Goal: Task Accomplishment & Management: Manage account settings

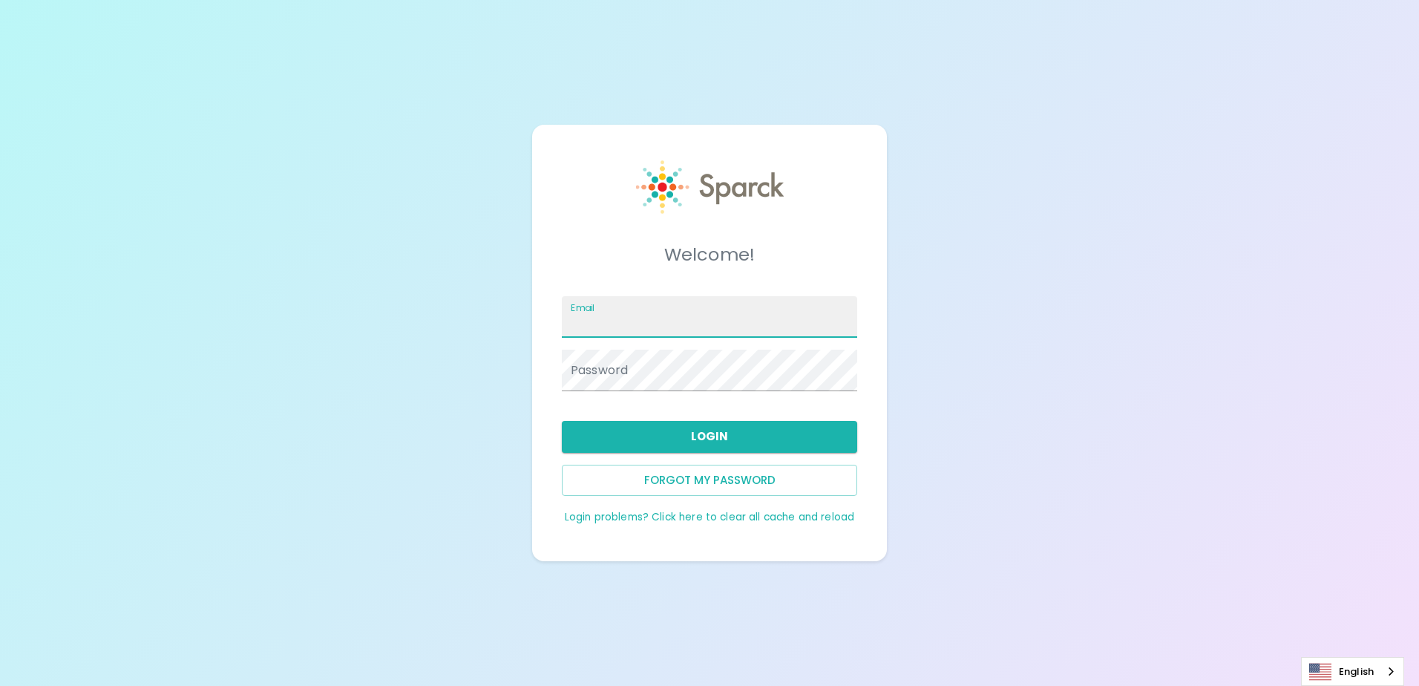
click at [635, 323] on input "Email" at bounding box center [709, 317] width 295 height 42
type input "missy.wooten@texastechfcu.org"
click at [606, 358] on div "Password" at bounding box center [709, 370] width 295 height 42
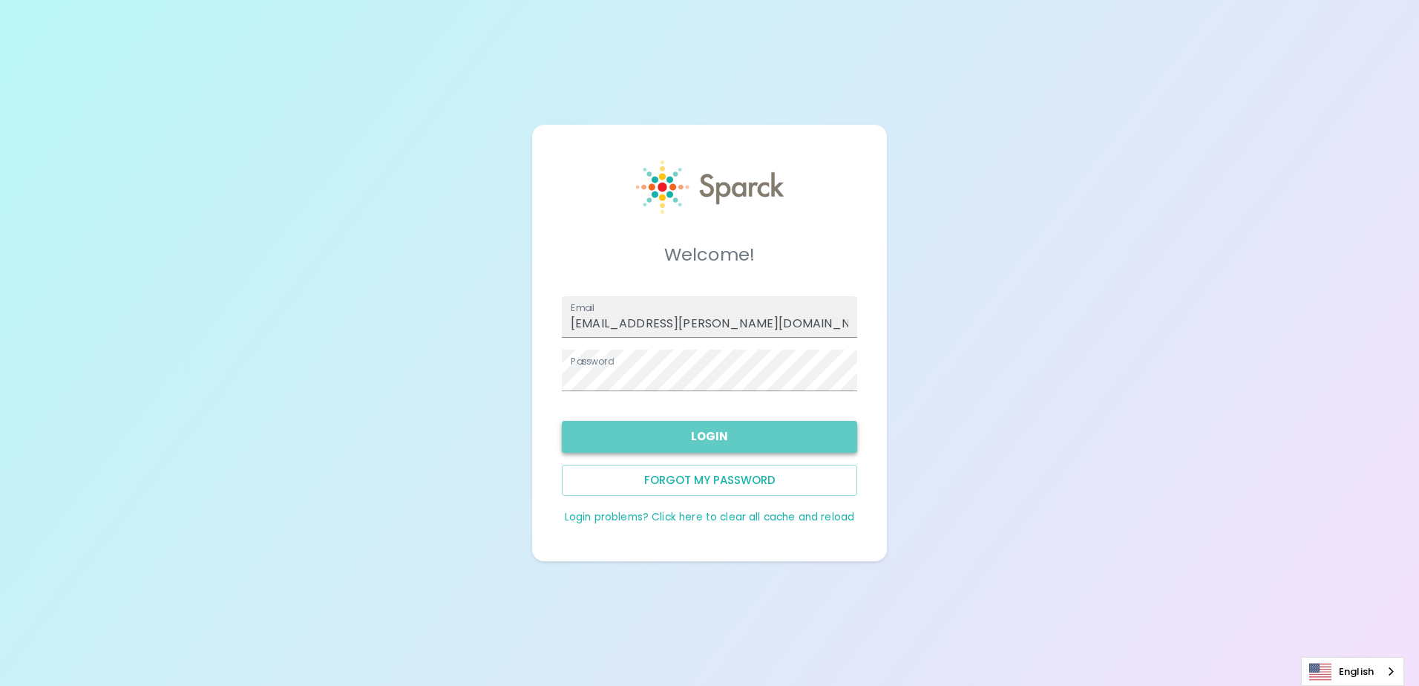
click at [758, 443] on button "Login" at bounding box center [709, 436] width 295 height 31
click at [713, 430] on button "Login" at bounding box center [709, 436] width 295 height 31
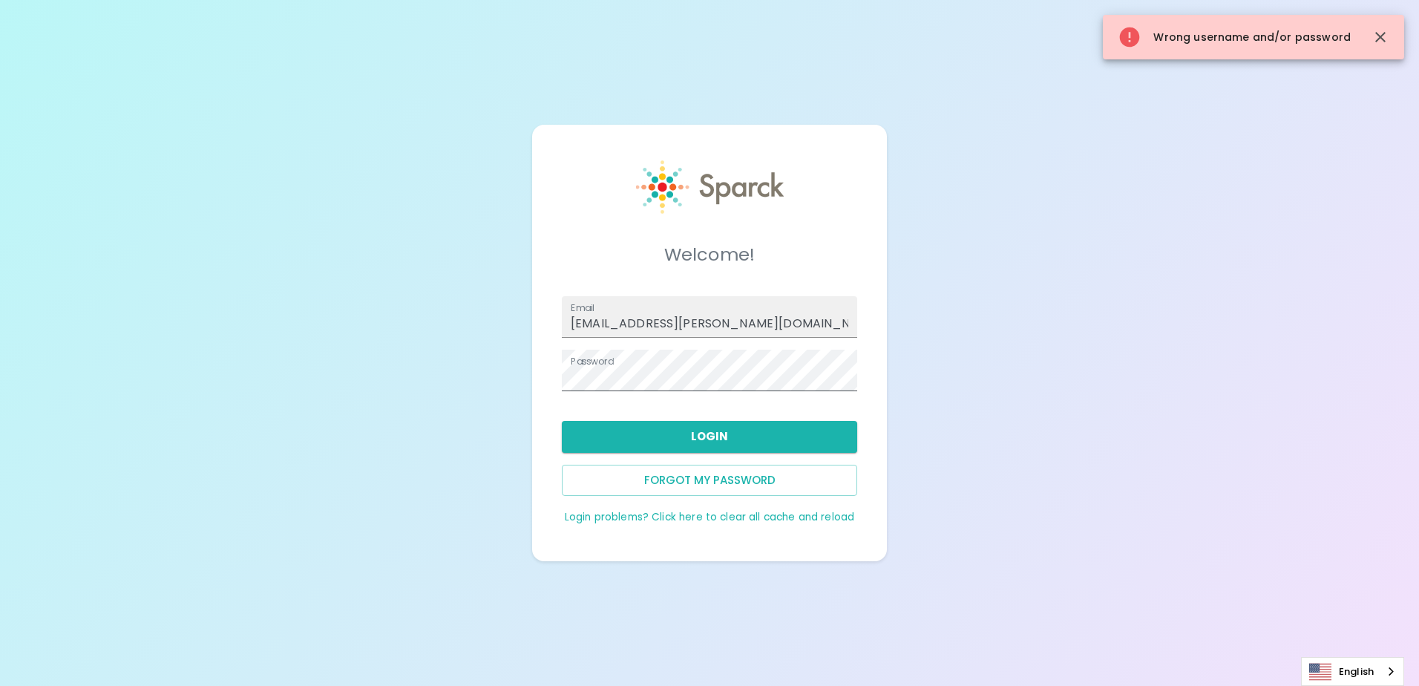
click at [847, 376] on span at bounding box center [849, 370] width 12 height 12
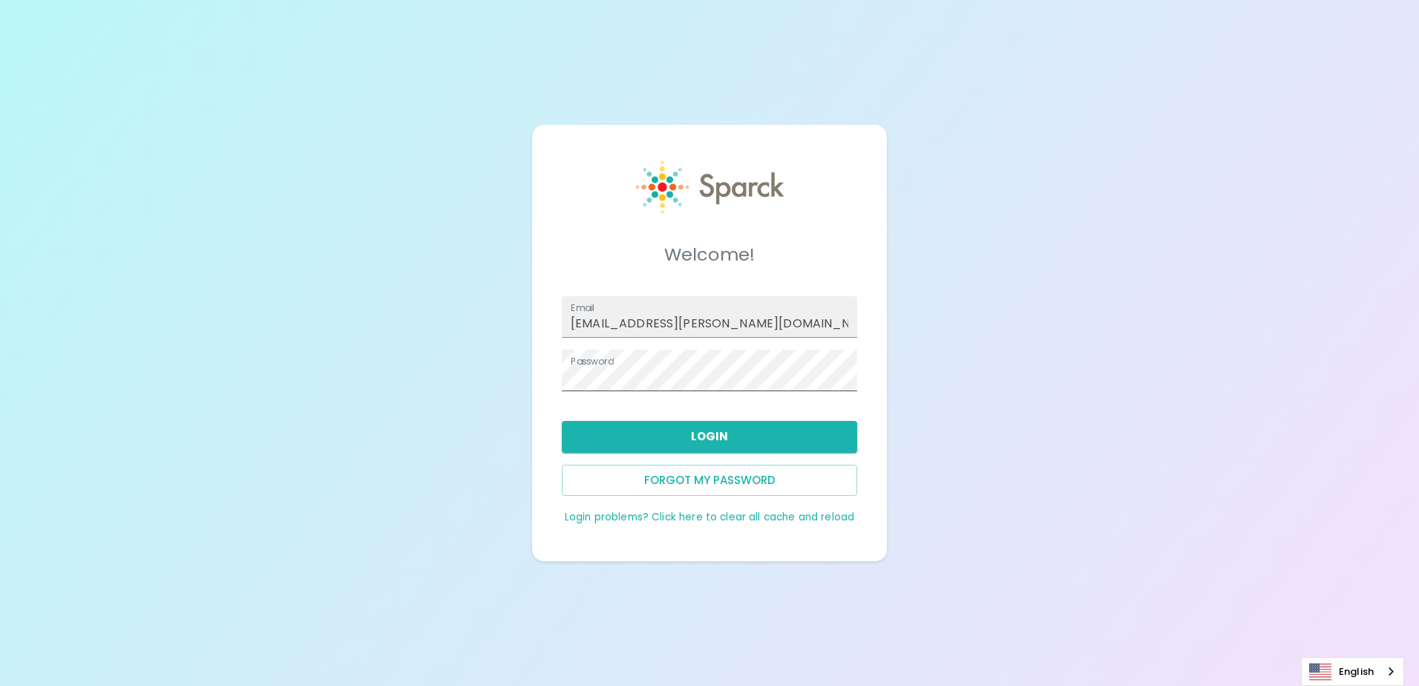
click at [852, 369] on span at bounding box center [849, 370] width 12 height 12
click at [745, 430] on button "Login" at bounding box center [709, 436] width 295 height 31
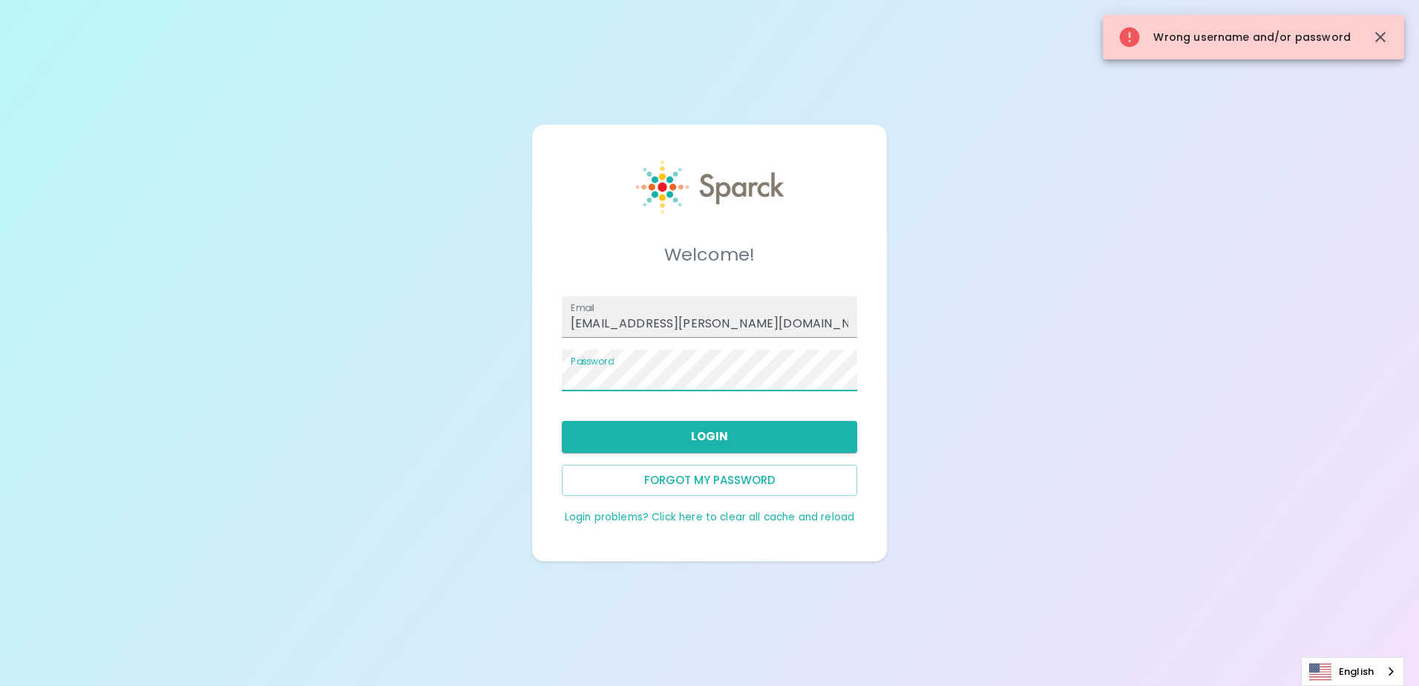
click at [549, 389] on div "Welcome! Email missy.wooten@texastechfcu.org Password Login Forgot my password …" at bounding box center [709, 343] width 355 height 436
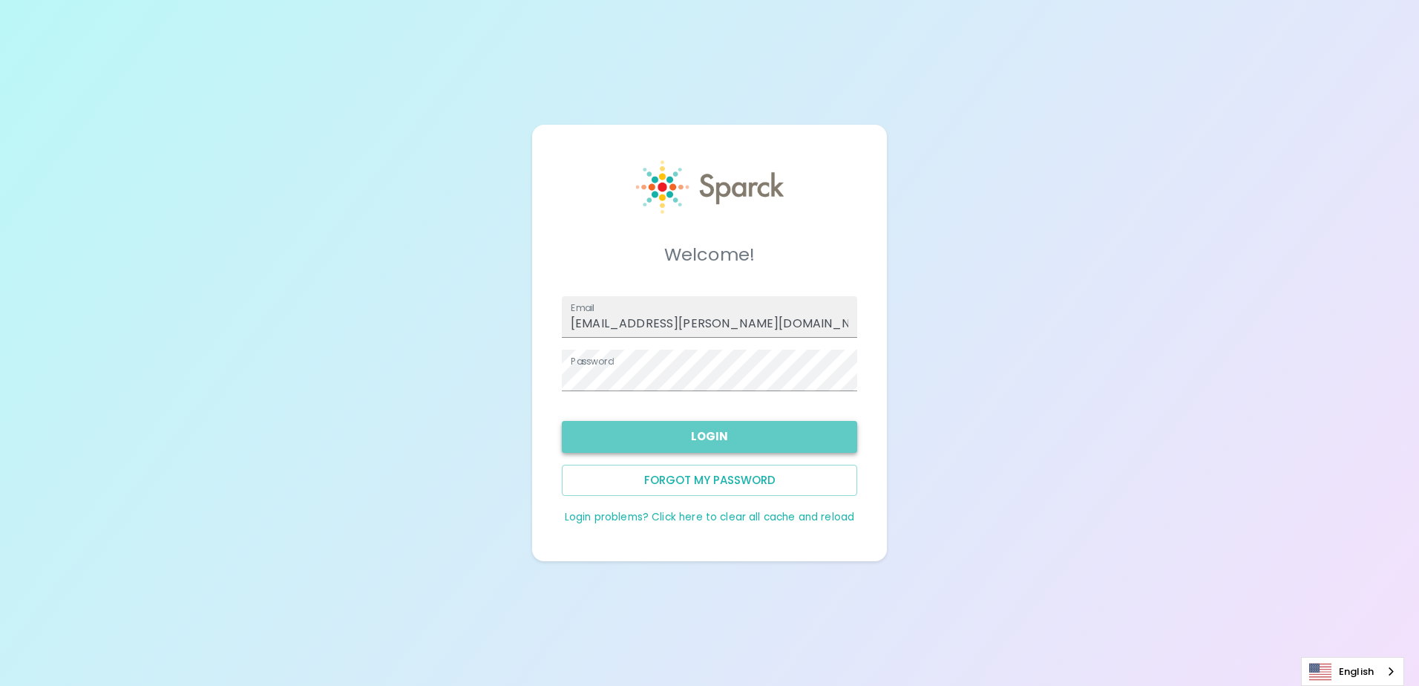
click at [741, 430] on button "Login" at bounding box center [709, 436] width 295 height 31
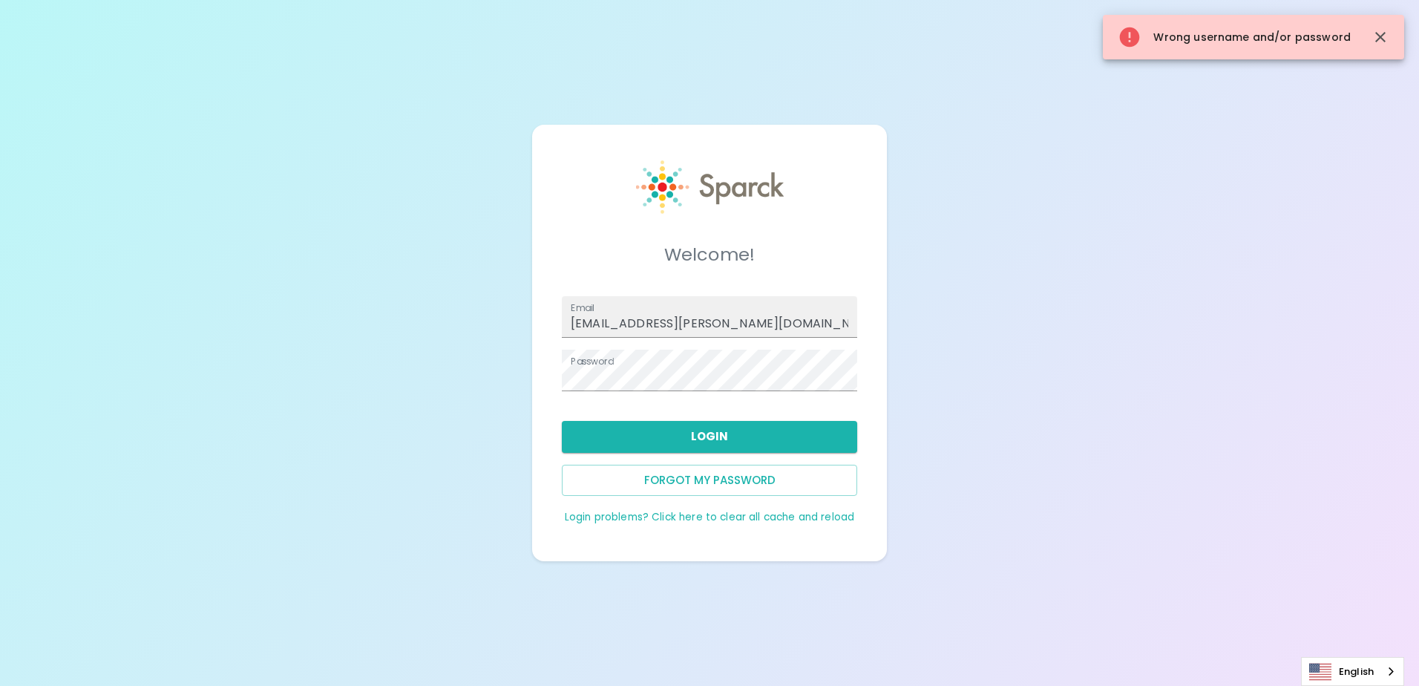
click at [694, 516] on link "Login problems? Click here to clear all cache and reload" at bounding box center [709, 517] width 289 height 14
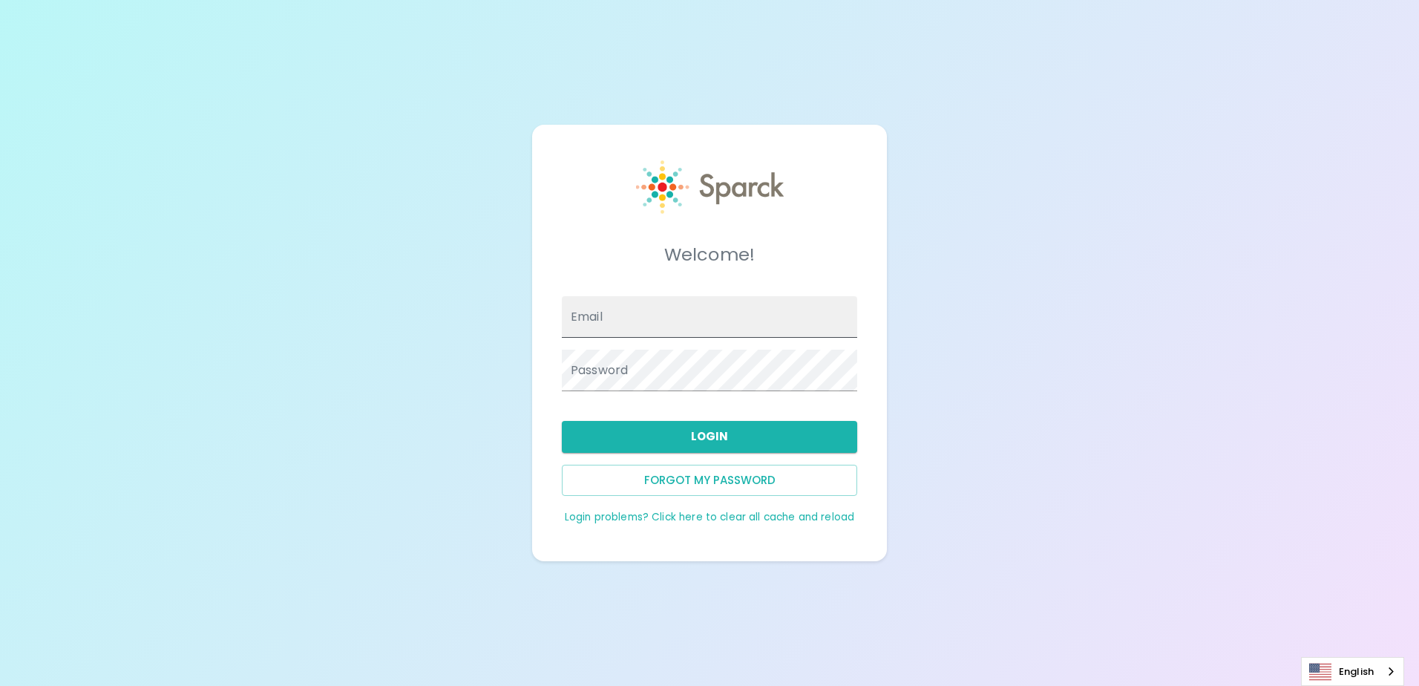
click at [850, 319] on span at bounding box center [849, 317] width 12 height 12
type input "[EMAIL_ADDRESS][PERSON_NAME][DOMAIN_NAME]"
click at [852, 368] on span at bounding box center [849, 370] width 12 height 12
click at [734, 440] on button "Login" at bounding box center [709, 436] width 295 height 31
click at [798, 519] on link "Login problems? Click here to clear all cache and reload" at bounding box center [709, 517] width 289 height 14
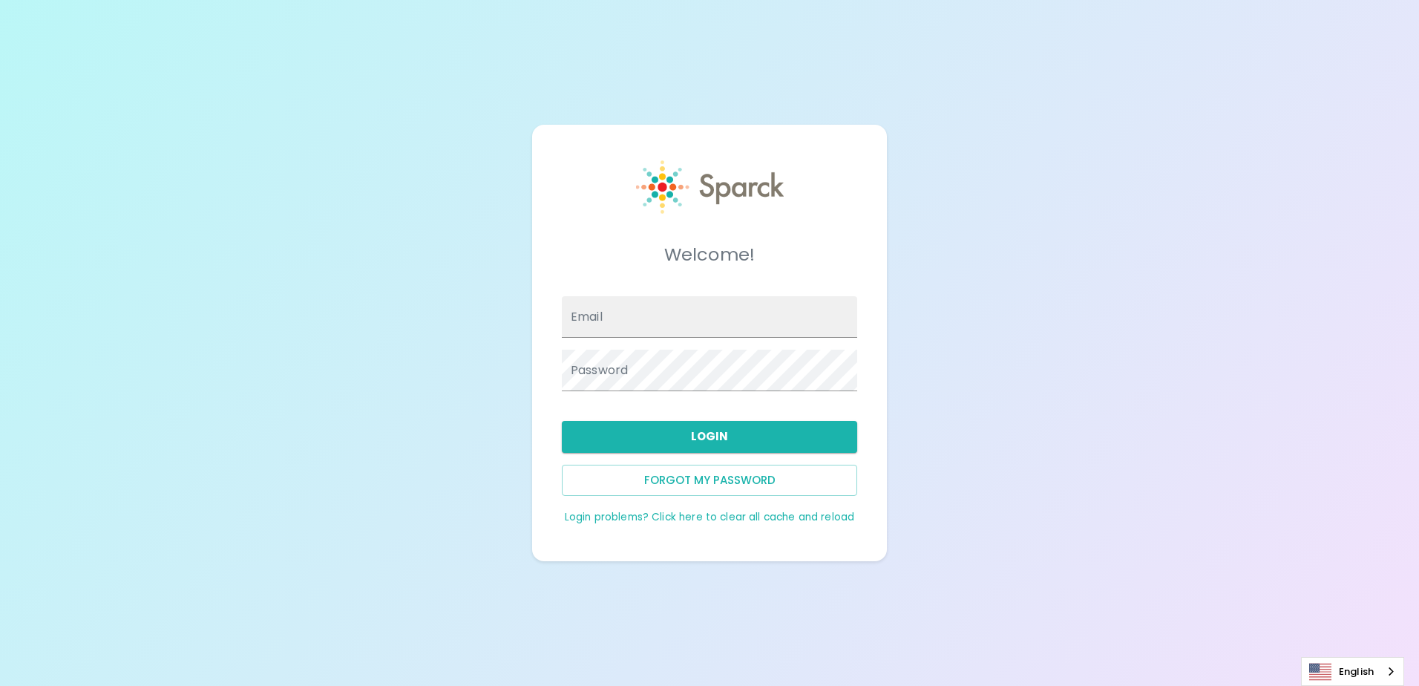
type input "[EMAIL_ADDRESS][PERSON_NAME][DOMAIN_NAME]"
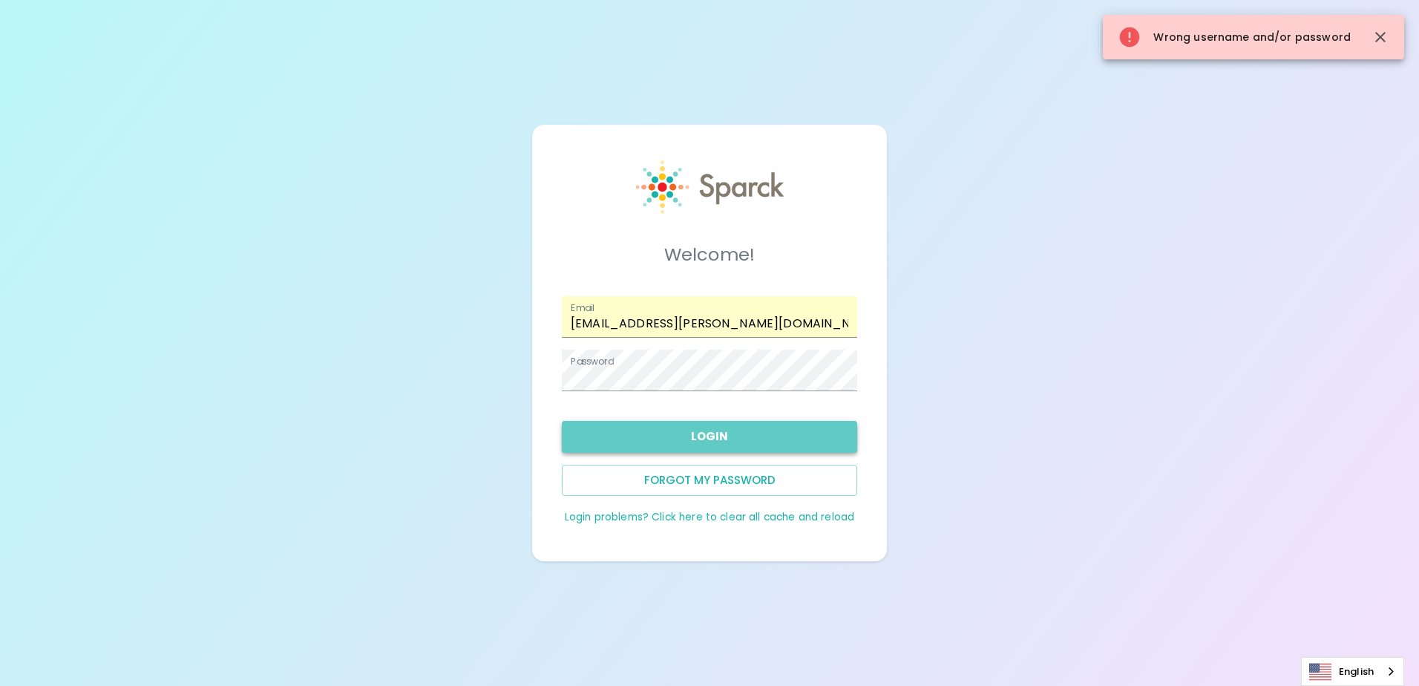
click at [743, 439] on button "Login" at bounding box center [709, 436] width 295 height 31
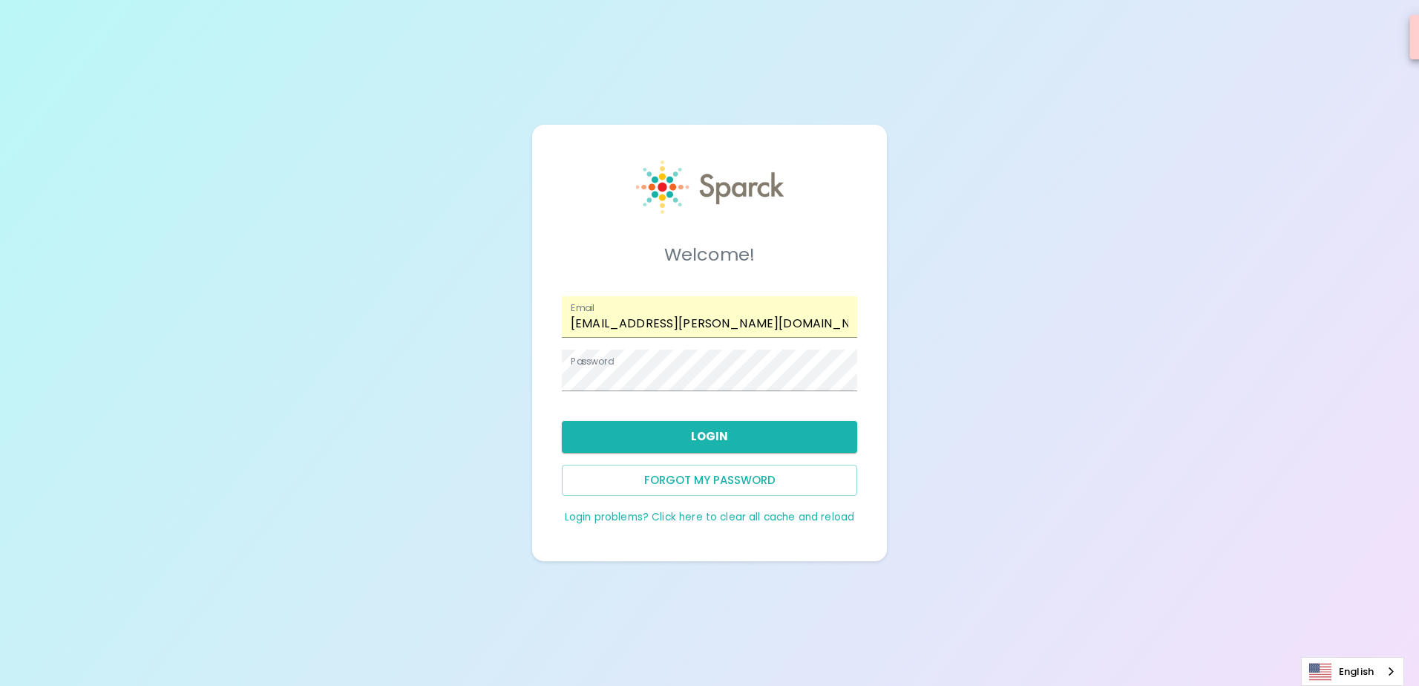
click at [781, 438] on button "Login" at bounding box center [709, 436] width 295 height 31
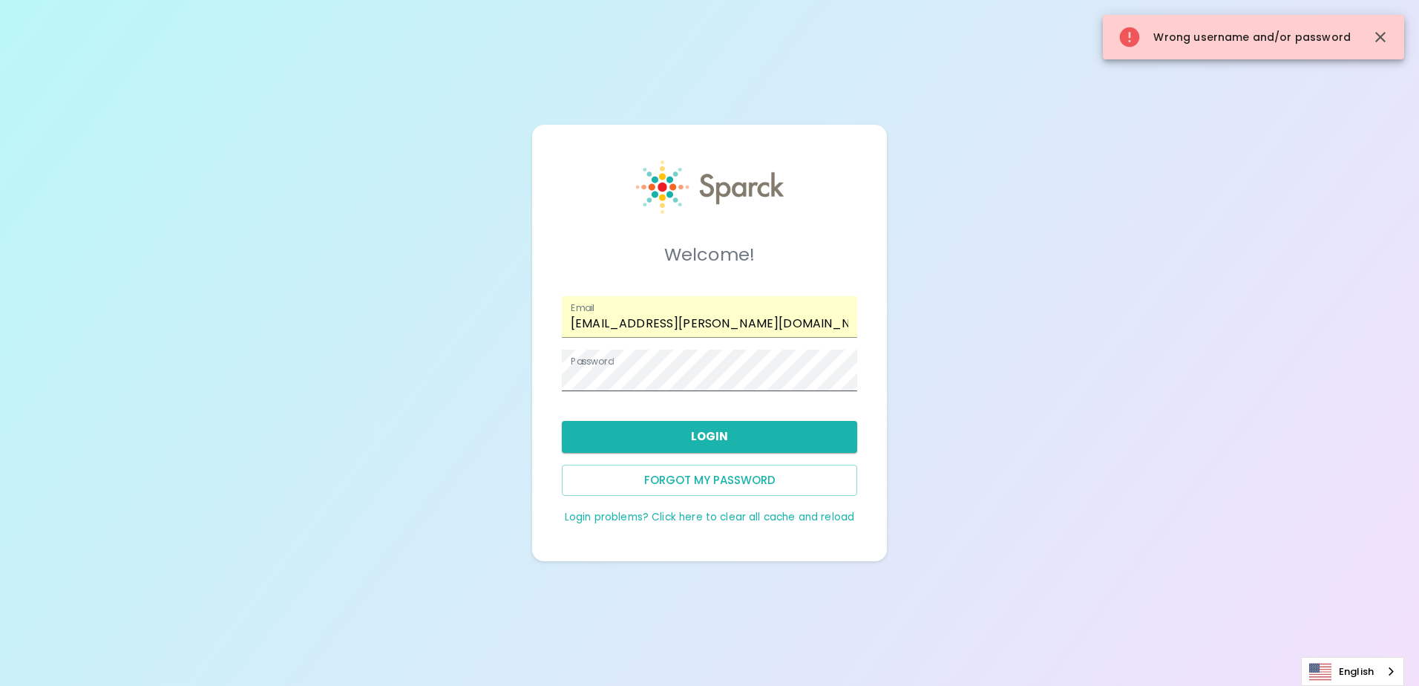
click at [848, 368] on span at bounding box center [849, 370] width 12 height 12
